Goal: Task Accomplishment & Management: Manage account settings

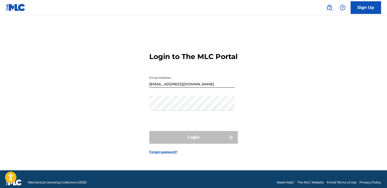
drag, startPoint x: 209, startPoint y: 125, endPoint x: 205, endPoint y: 116, distance: 9.8
click at [209, 125] on form "Login to The MLC Portal Email Address [EMAIL_ADDRESS][DOMAIN_NAME] Password Log…" at bounding box center [193, 99] width 89 height 142
click at [205, 116] on div "Password" at bounding box center [191, 107] width 85 height 23
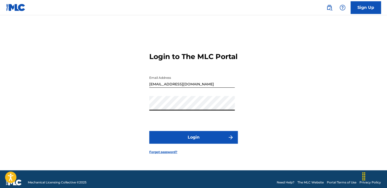
click at [177, 143] on button "Login" at bounding box center [193, 137] width 89 height 13
click at [187, 141] on button "Login" at bounding box center [193, 137] width 89 height 13
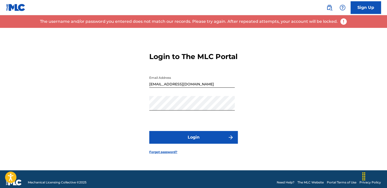
click at [171, 161] on form "Login to The MLC Portal Email Address [EMAIL_ADDRESS][DOMAIN_NAME] Password Log…" at bounding box center [193, 99] width 89 height 142
click at [175, 153] on form "Login to The MLC Portal Email Address [EMAIL_ADDRESS][DOMAIN_NAME] Password Log…" at bounding box center [193, 99] width 89 height 142
click at [174, 154] on link "Forgot password?" at bounding box center [163, 151] width 28 height 5
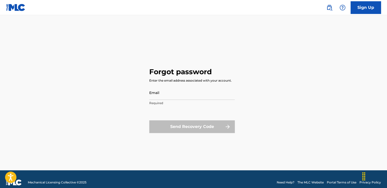
click at [195, 98] on input "Email" at bounding box center [191, 92] width 85 height 14
type input "[EMAIL_ADDRESS][DOMAIN_NAME]"
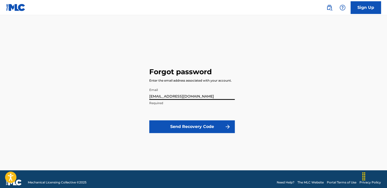
click at [193, 123] on button "Send Recovery Code" at bounding box center [191, 126] width 85 height 13
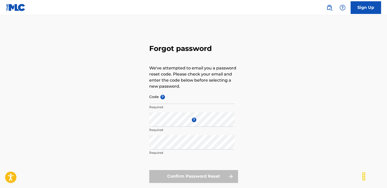
type input "[EMAIL_ADDRESS][DOMAIN_NAME]"
click at [190, 121] on span "?" at bounding box center [193, 119] width 6 height 5
click at [147, 136] on div "Forgot password We've attempted to email you a password reset code. Please chec…" at bounding box center [193, 112] width 354 height 169
click at [164, 133] on div "Enter a new password ? Required" at bounding box center [191, 123] width 85 height 23
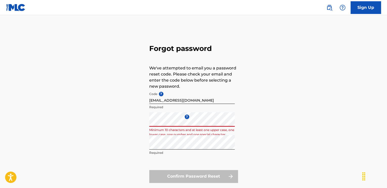
click at [118, 119] on div "Forgot password We've attempted to email you a password reset code. Please chec…" at bounding box center [193, 112] width 354 height 169
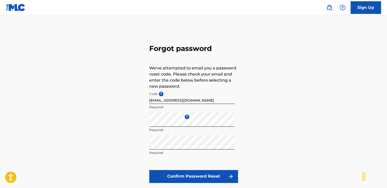
click at [155, 179] on button "Confirm Password Reset" at bounding box center [193, 176] width 89 height 13
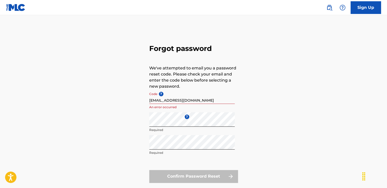
click at [178, 101] on input "[EMAIL_ADDRESS][DOMAIN_NAME]" at bounding box center [191, 96] width 85 height 14
click at [172, 179] on div "Confirm Password Reset" at bounding box center [193, 176] width 89 height 13
click at [184, 101] on input "[EMAIL_ADDRESS][DOMAIN_NAME]" at bounding box center [191, 96] width 85 height 14
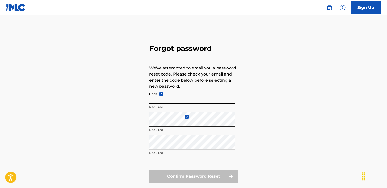
paste input "FP_25fd0ee4d28eaa773efb27c0f3cb"
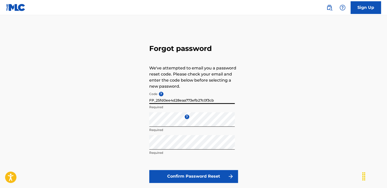
type input "FP_25fd0ee4d28eaa773efb27c0f3cb"
click at [193, 177] on button "Confirm Password Reset" at bounding box center [193, 176] width 89 height 13
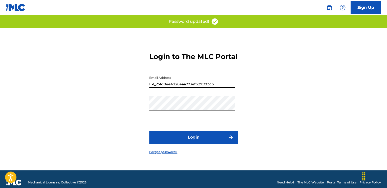
click at [214, 84] on input "FP_25fd0ee4d28eaa773efb27c0f3cb" at bounding box center [191, 80] width 85 height 14
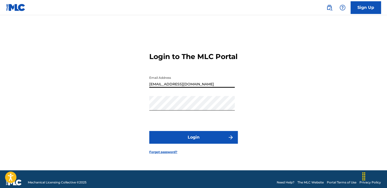
click at [170, 87] on input "[EMAIL_ADDRESS][DOMAIN_NAME]" at bounding box center [191, 80] width 85 height 14
type input "[EMAIL_ADDRESS][DOMAIN_NAME]"
click at [174, 141] on button "Login" at bounding box center [193, 137] width 89 height 13
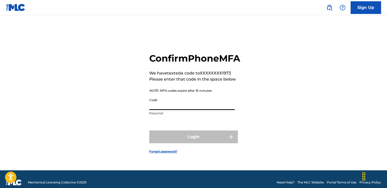
click at [175, 110] on input "Code" at bounding box center [191, 102] width 85 height 14
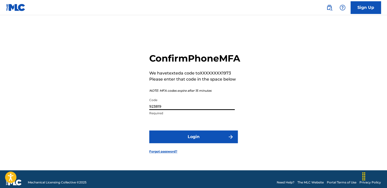
type input "923819"
click at [193, 143] on button "Login" at bounding box center [193, 136] width 89 height 13
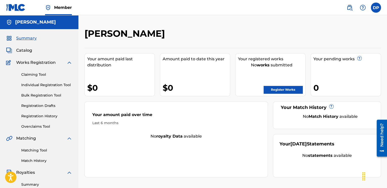
click at [41, 73] on link "Claiming Tool" at bounding box center [46, 74] width 51 height 5
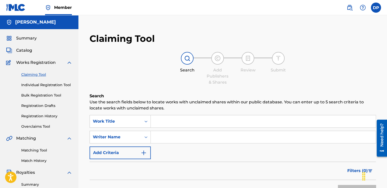
click at [39, 84] on link "Individual Registration Tool" at bounding box center [46, 84] width 51 height 5
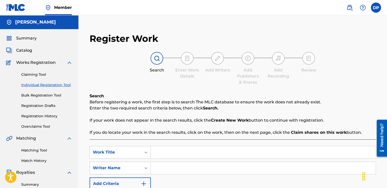
click at [41, 98] on div "Claiming Tool Individual Registration Tool Bulk Registration Tool Registration …" at bounding box center [39, 96] width 66 height 63
click at [41, 96] on link "Bulk Registration Tool" at bounding box center [46, 95] width 51 height 5
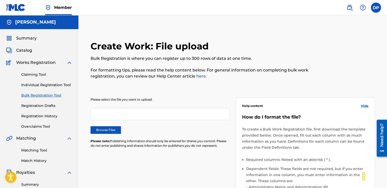
click at [41, 105] on link "Registration Drafts" at bounding box center [46, 105] width 51 height 5
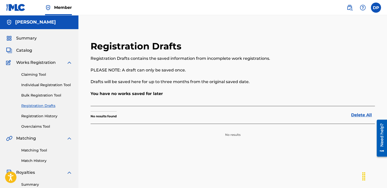
click at [42, 114] on link "Registration History" at bounding box center [46, 115] width 51 height 5
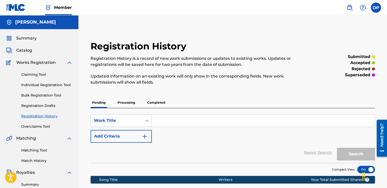
click at [38, 72] on link "Claiming Tool" at bounding box center [46, 74] width 51 height 5
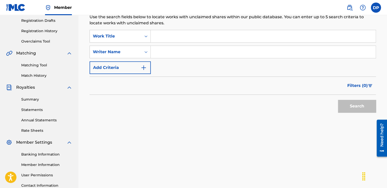
scroll to position [83, 0]
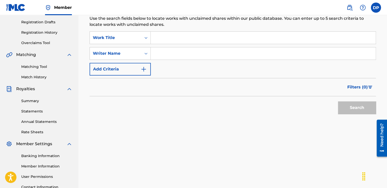
click at [52, 117] on div "Summary Statements Annual Statements Rate Sheets" at bounding box center [39, 113] width 66 height 43
click at [51, 123] on link "Annual Statements" at bounding box center [46, 121] width 51 height 5
